Goal: Register for event/course

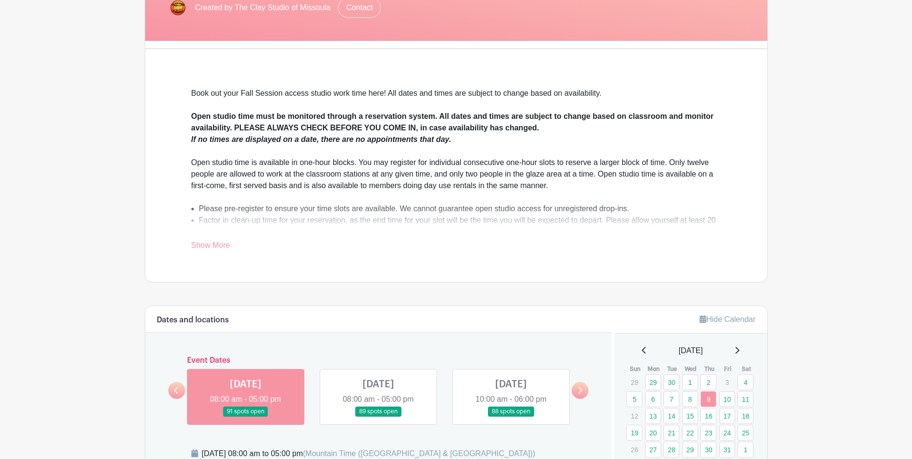
scroll to position [337, 0]
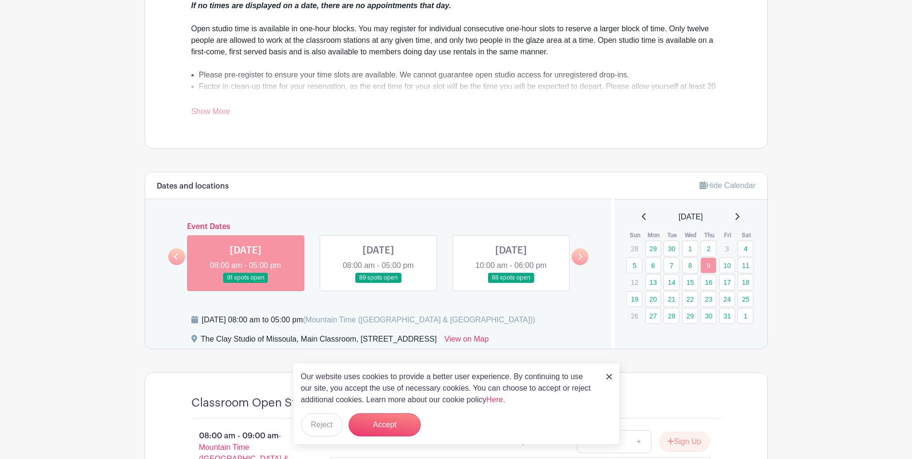
click at [511, 283] on link at bounding box center [511, 283] width 0 height 0
click at [610, 376] on img at bounding box center [609, 377] width 6 height 6
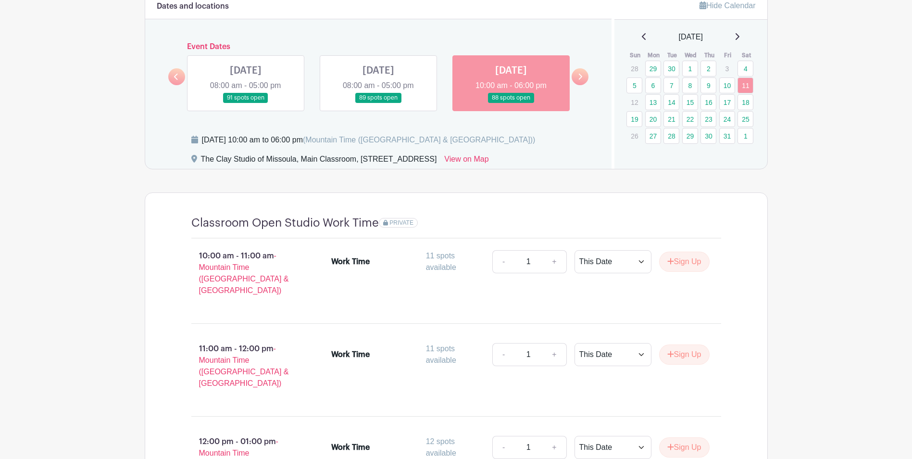
scroll to position [529, 0]
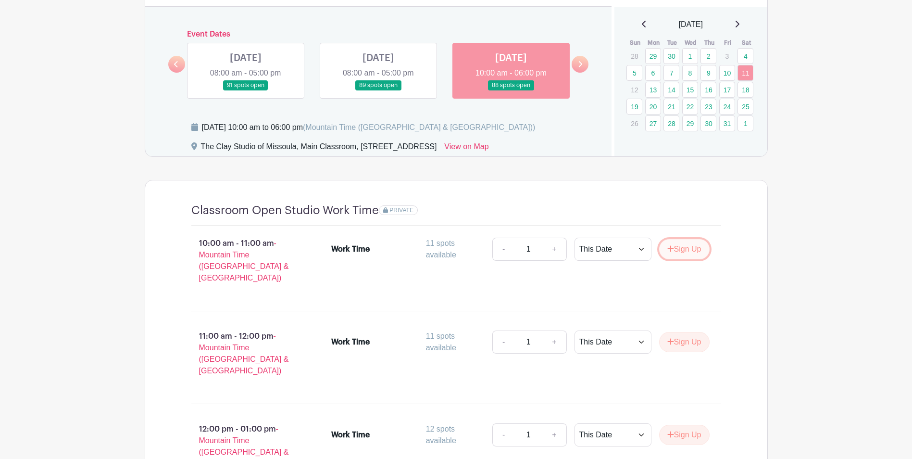
click at [680, 251] on button "Sign Up" at bounding box center [684, 249] width 50 height 20
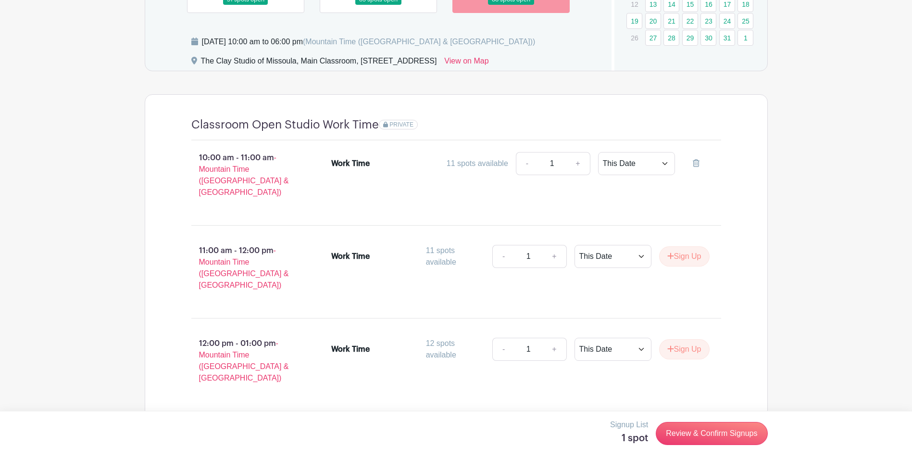
scroll to position [625, 0]
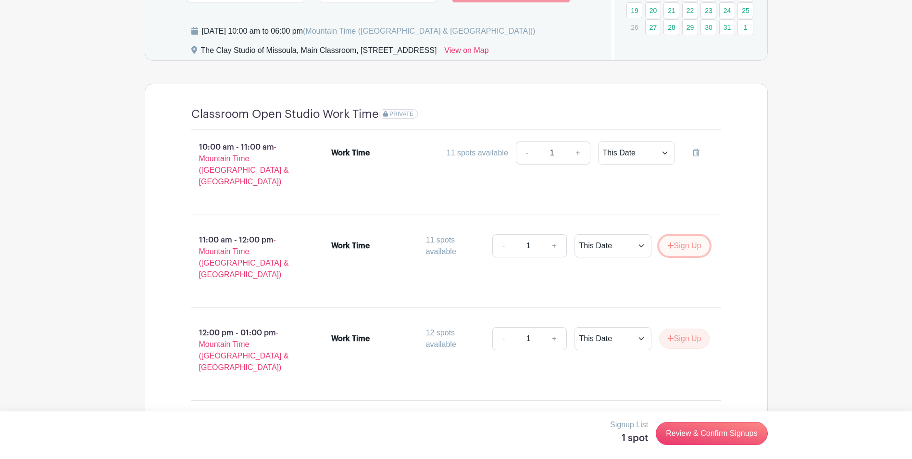
click at [682, 236] on button "Sign Up" at bounding box center [684, 246] width 50 height 20
click at [688, 328] on button "Sign Up" at bounding box center [684, 338] width 50 height 20
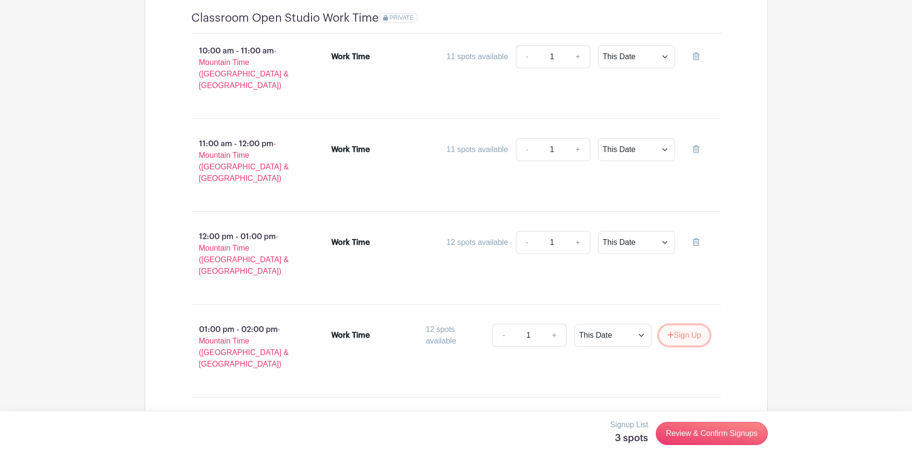
click at [682, 325] on button "Sign Up" at bounding box center [684, 335] width 50 height 20
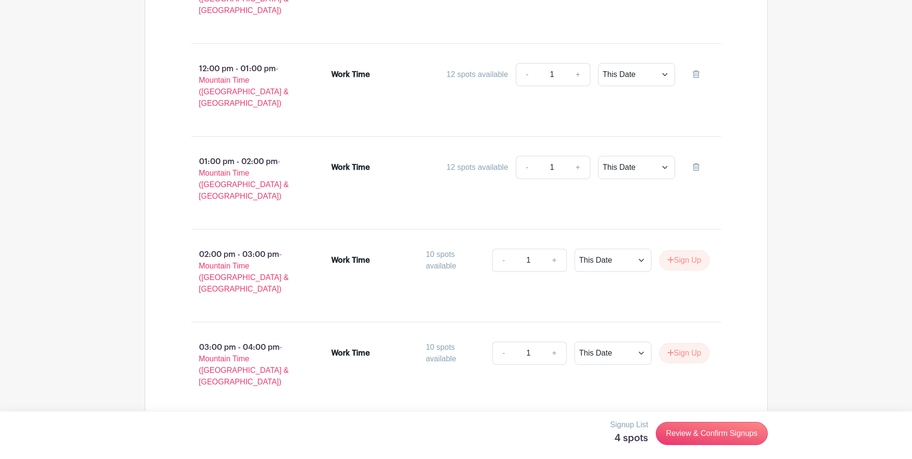
scroll to position [914, 0]
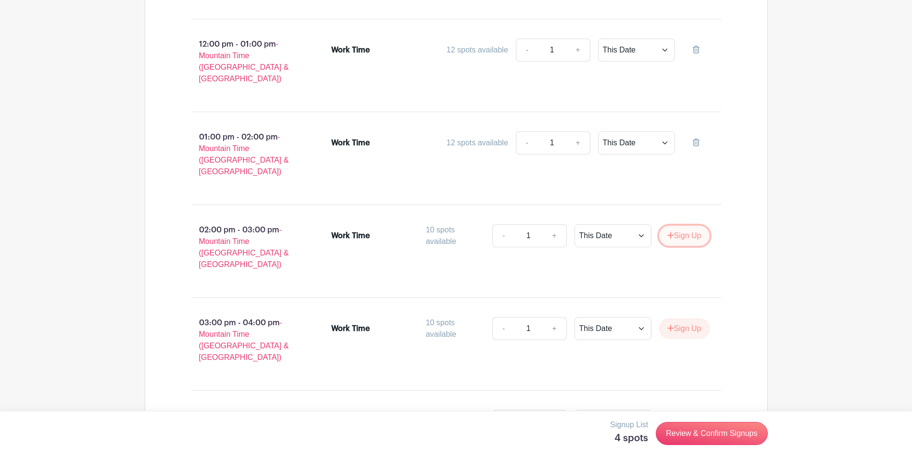
click at [689, 226] on button "Sign Up" at bounding box center [684, 236] width 50 height 20
click at [688, 318] on button "Sign Up" at bounding box center [684, 328] width 50 height 20
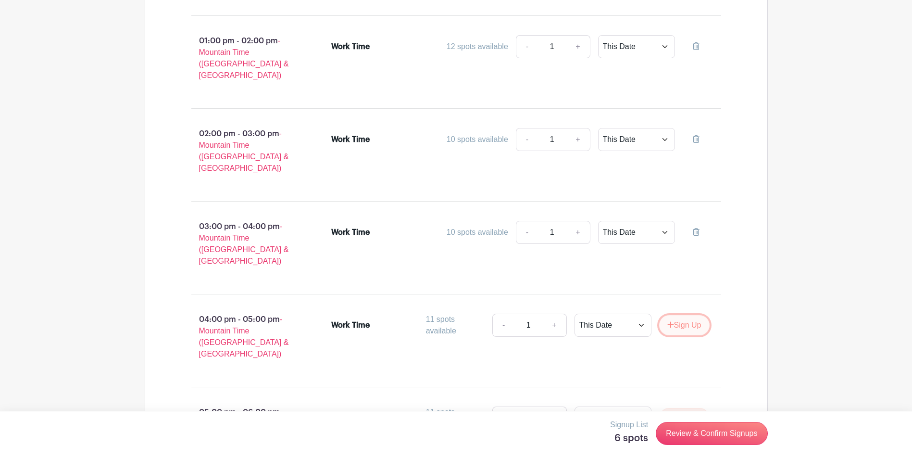
click at [687, 315] on button "Sign Up" at bounding box center [684, 325] width 50 height 20
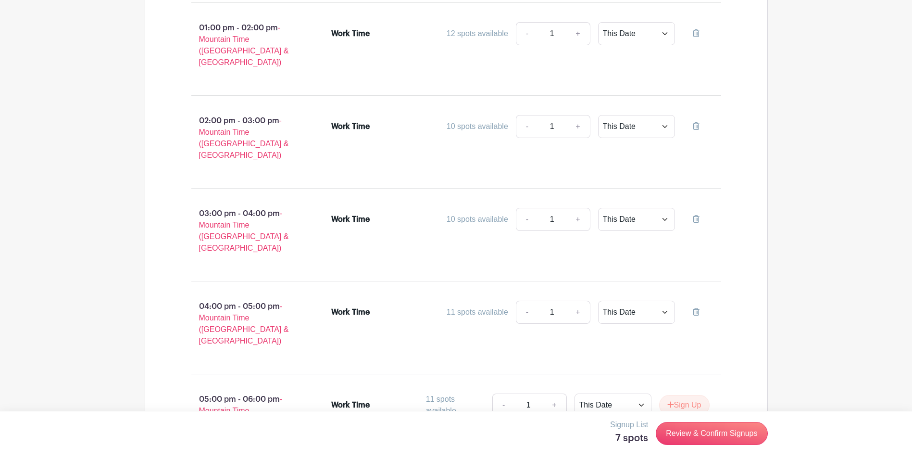
scroll to position [1030, 0]
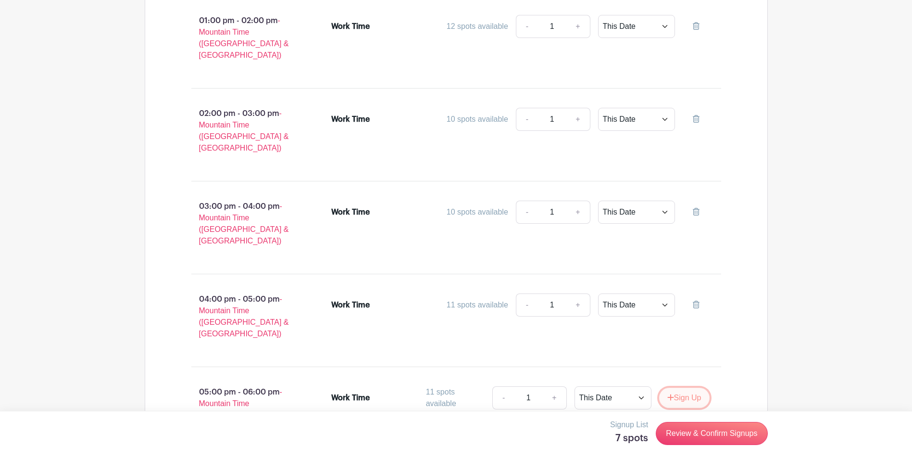
click at [694, 388] on button "Sign Up" at bounding box center [684, 398] width 50 height 20
click at [699, 393] on icon at bounding box center [696, 397] width 7 height 8
click at [698, 301] on icon at bounding box center [696, 305] width 7 height 8
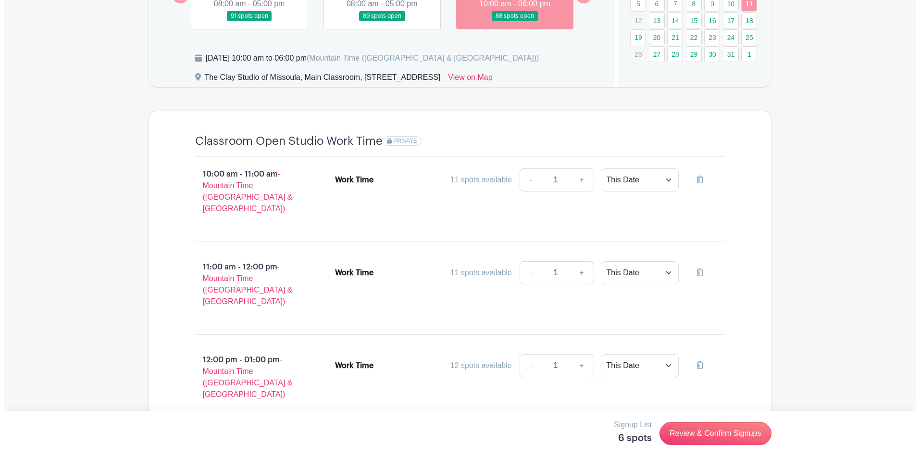
scroll to position [501, 0]
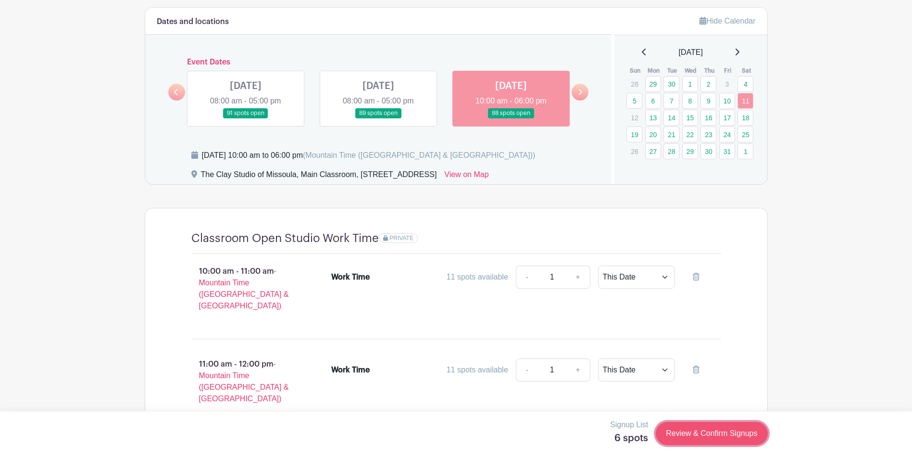
click at [707, 430] on link "Review & Confirm Signups" at bounding box center [712, 433] width 112 height 23
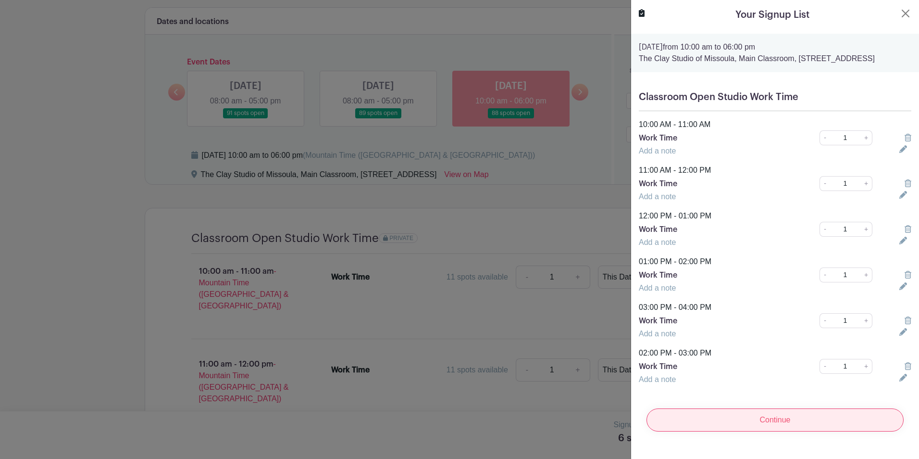
scroll to position [7, 0]
click at [775, 427] on input "Continue" at bounding box center [775, 419] width 257 height 23
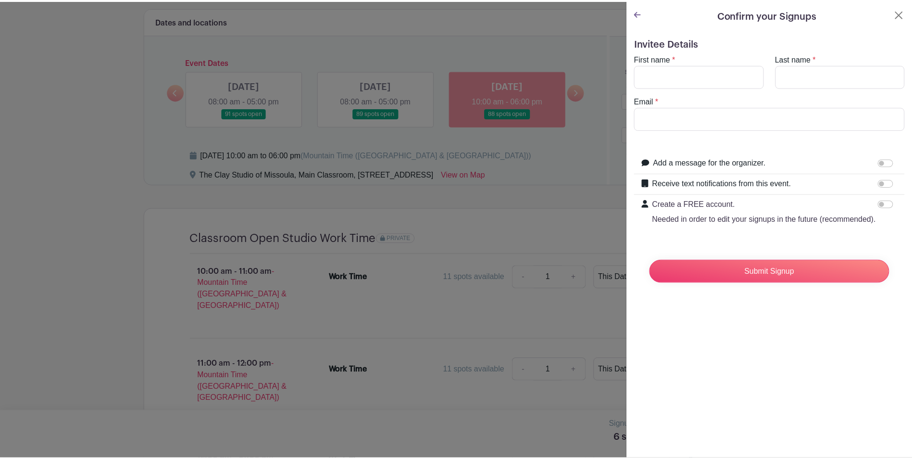
scroll to position [0, 0]
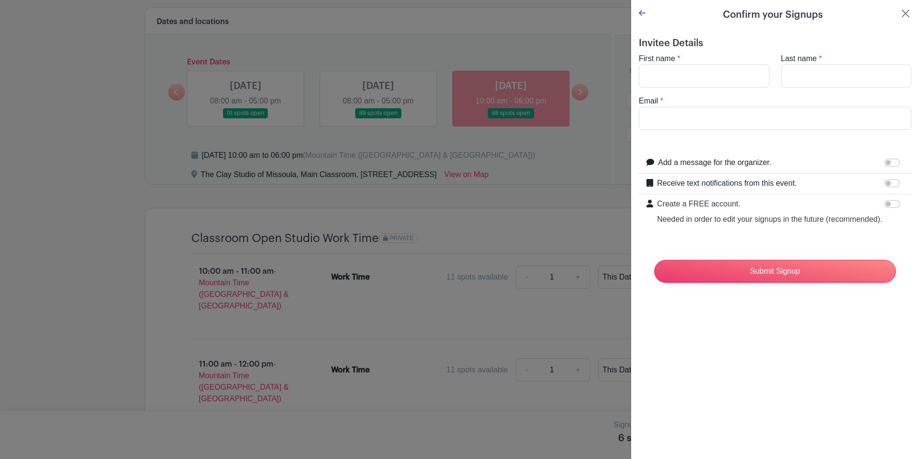
type input "[EMAIL_ADDRESS][DOMAIN_NAME]"
click at [705, 73] on input "First name" at bounding box center [704, 75] width 131 height 23
type input "[PERSON_NAME]"
click at [891, 183] on input "Receive text notifications from this event." at bounding box center [892, 183] width 15 height 8
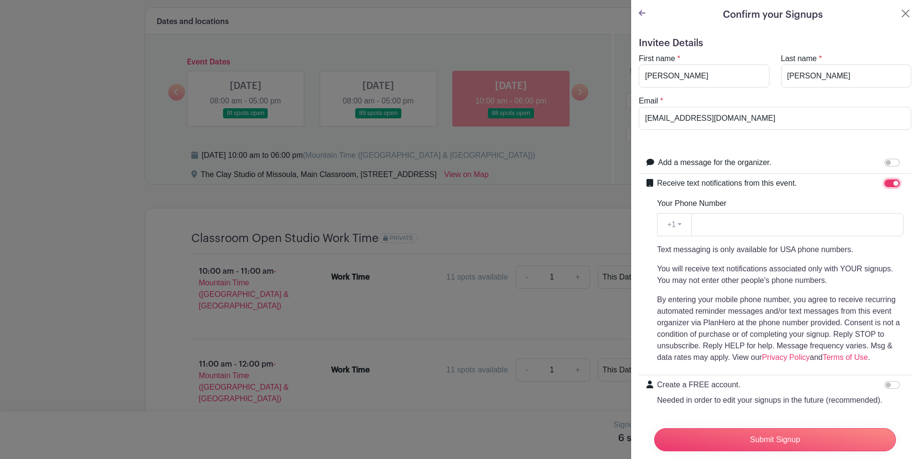
click at [889, 183] on input "Receive text notifications from this event." at bounding box center [892, 183] width 15 height 8
checkbox input "false"
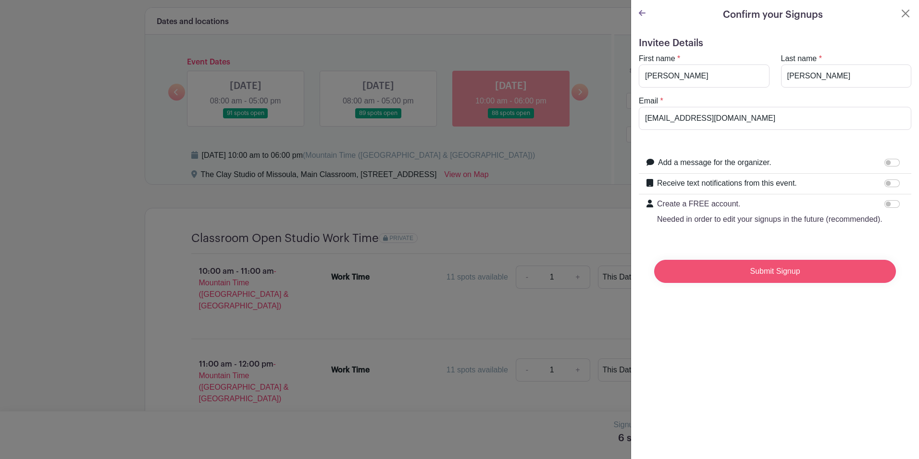
click at [769, 283] on input "Submit Signup" at bounding box center [776, 271] width 242 height 23
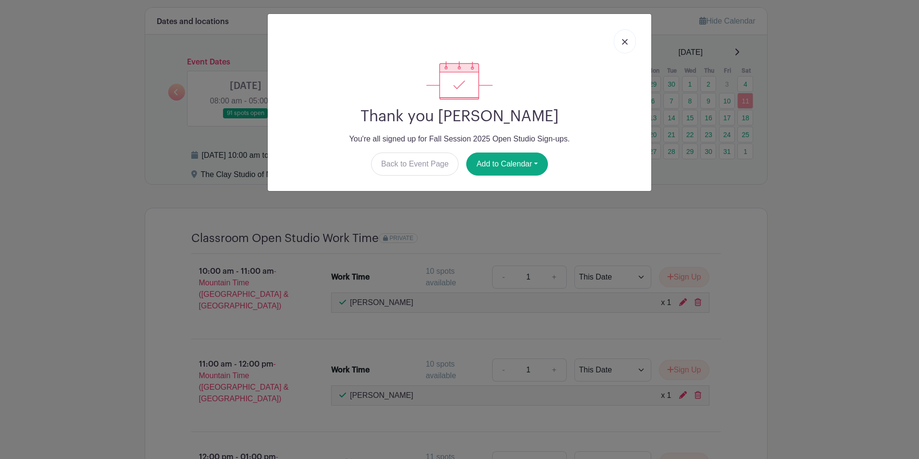
click at [629, 38] on link at bounding box center [625, 41] width 22 height 24
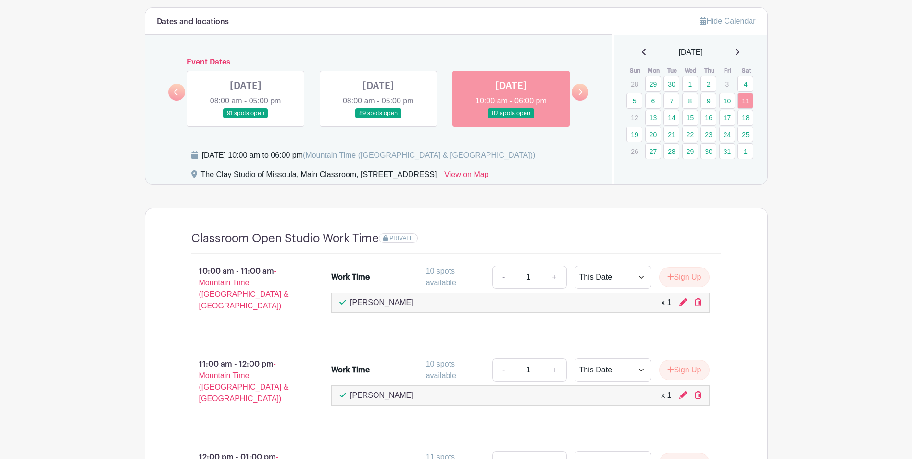
click at [179, 93] on link at bounding box center [176, 92] width 17 height 17
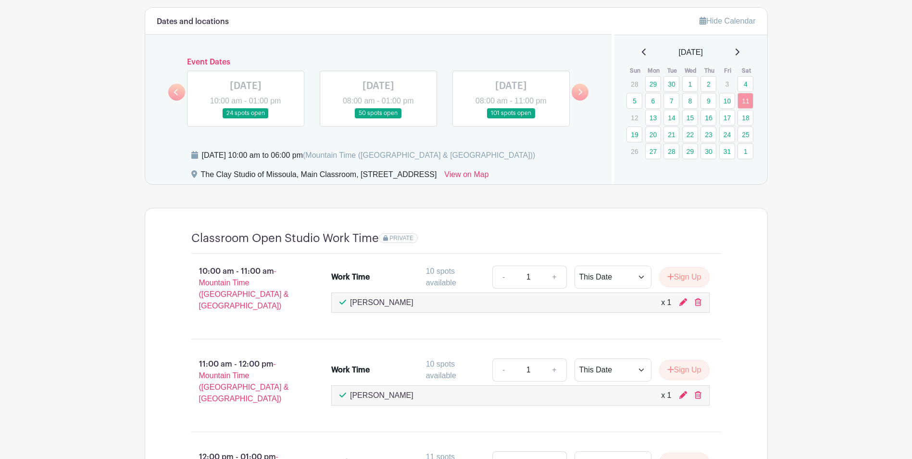
click at [586, 89] on link at bounding box center [580, 92] width 17 height 17
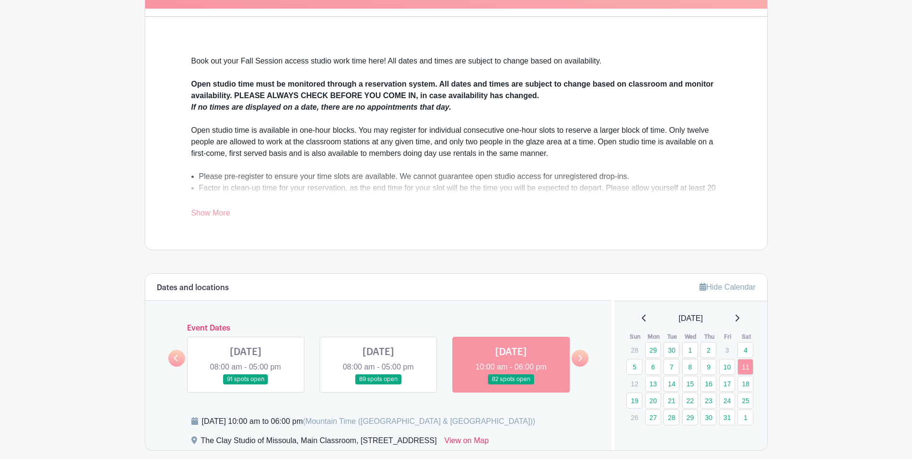
scroll to position [357, 0]
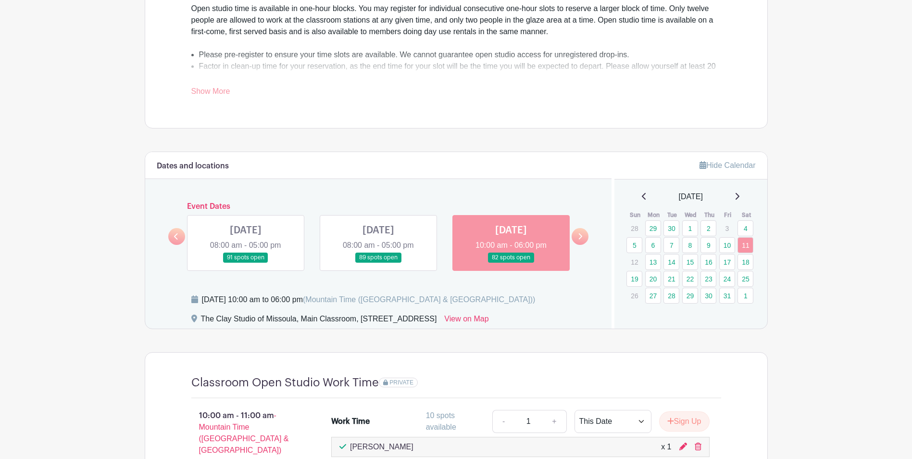
click at [587, 237] on link at bounding box center [580, 236] width 17 height 17
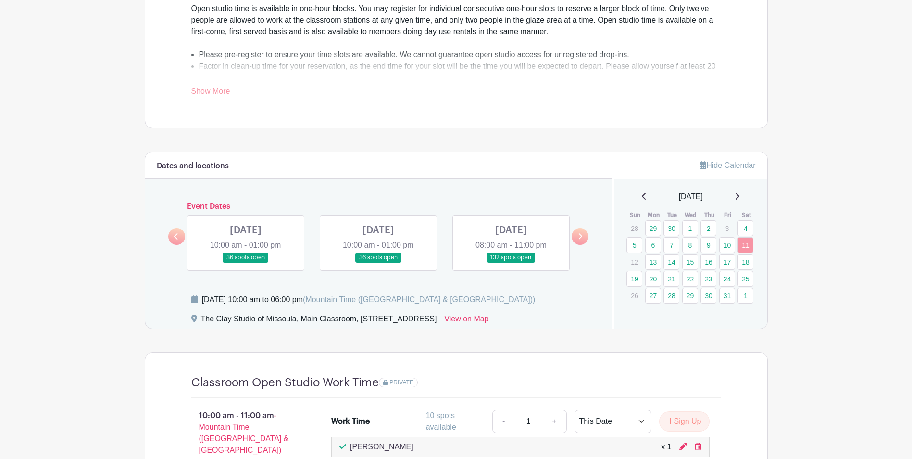
click at [246, 263] on link at bounding box center [246, 263] width 0 height 0
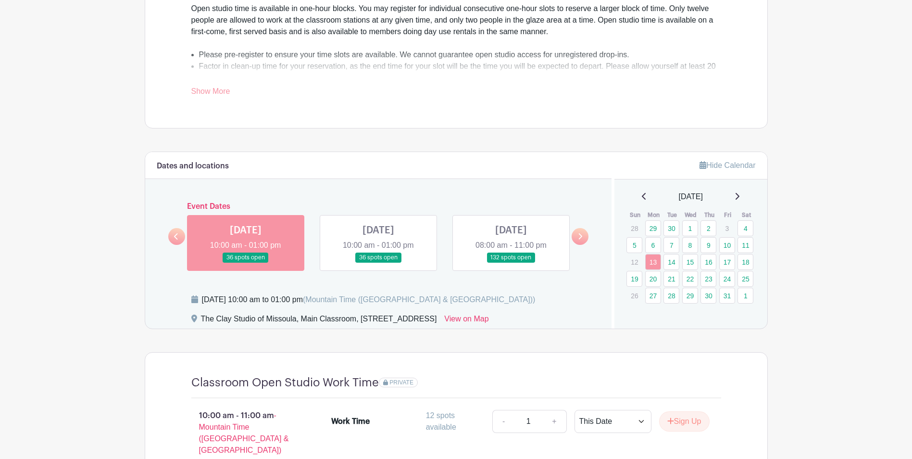
click at [583, 237] on link at bounding box center [580, 236] width 17 height 17
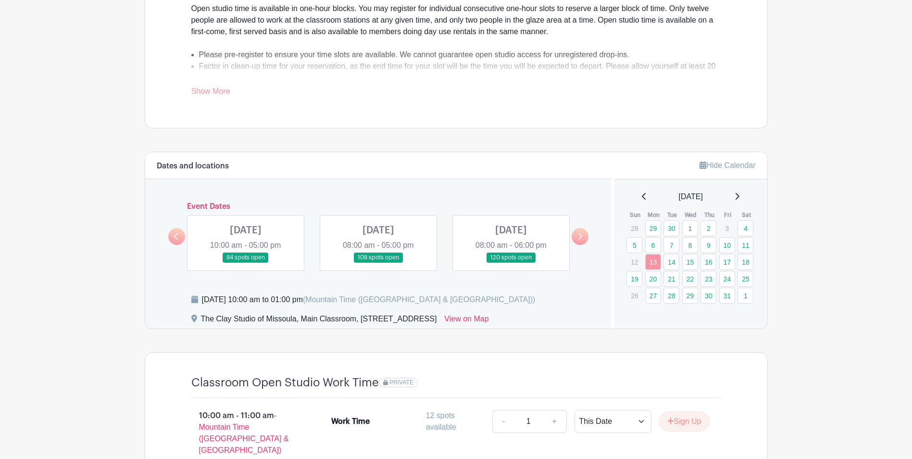
click at [583, 237] on link at bounding box center [580, 236] width 17 height 17
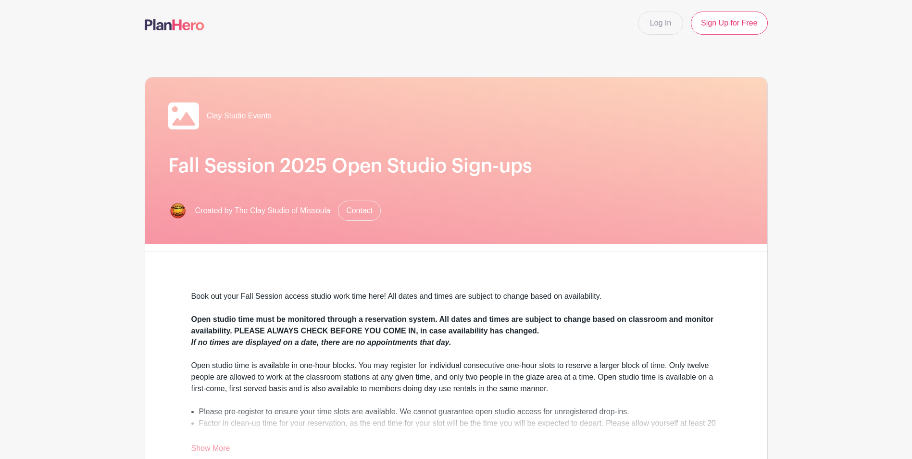
click at [179, 24] on img at bounding box center [175, 25] width 60 height 12
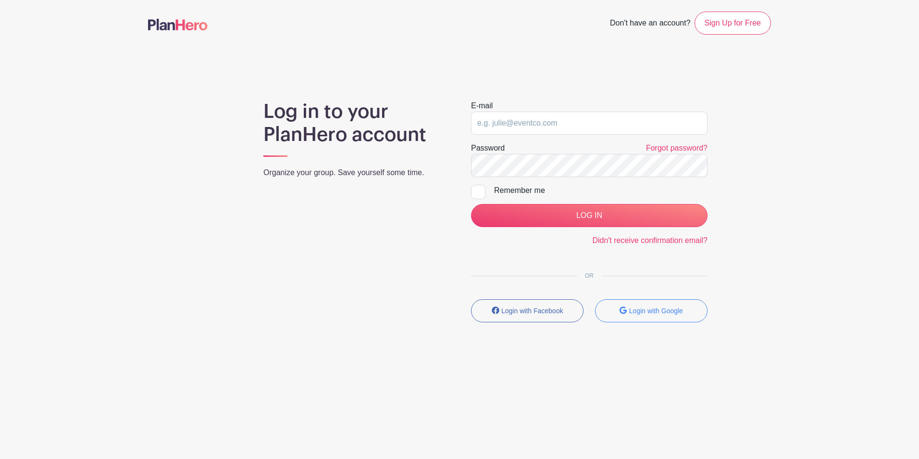
type input "[EMAIL_ADDRESS][DOMAIN_NAME]"
